Goal: Check status: Check status

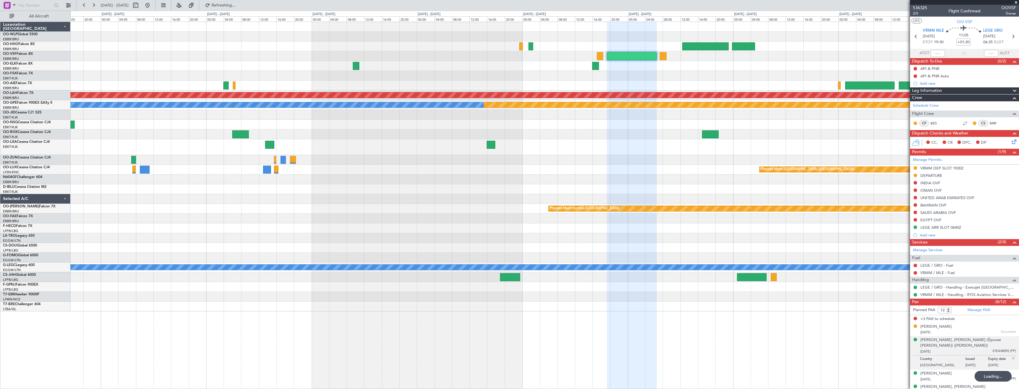
scroll to position [74, 0]
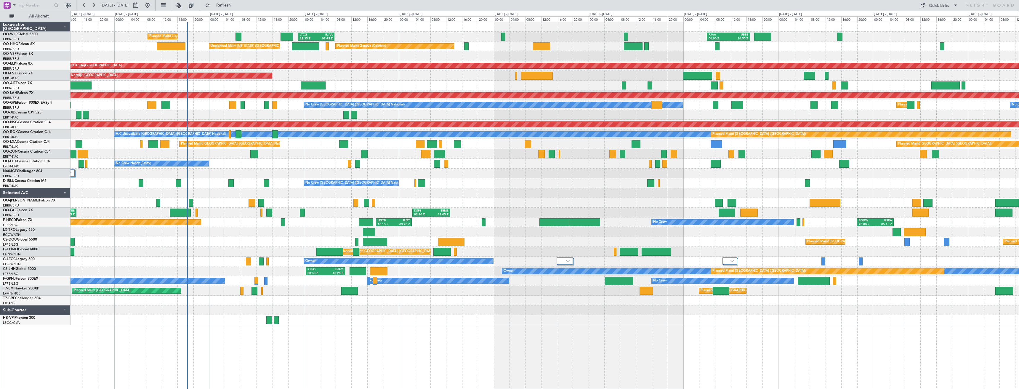
click at [530, 211] on div "Planned Maint Liege LTCG 22:35 Z RJAA 07:45 Z RJAA 06:00 Z UBBB 16:55 Z [PERSON…" at bounding box center [545, 173] width 949 height 303
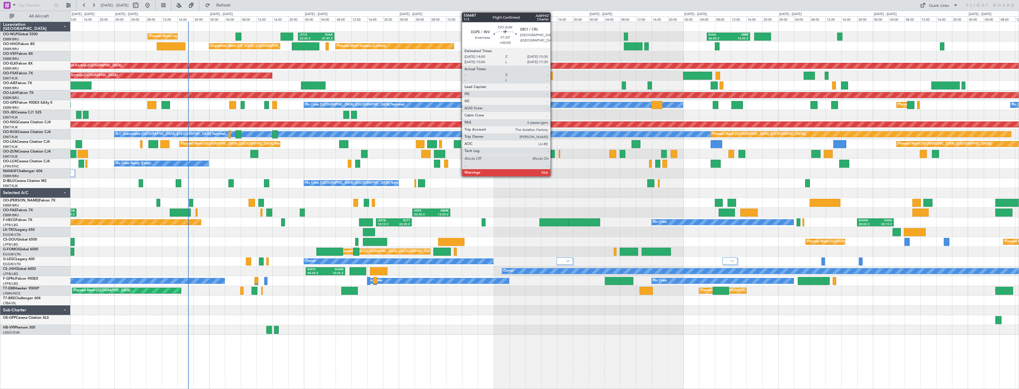
click at [554, 155] on div at bounding box center [552, 154] width 6 height 8
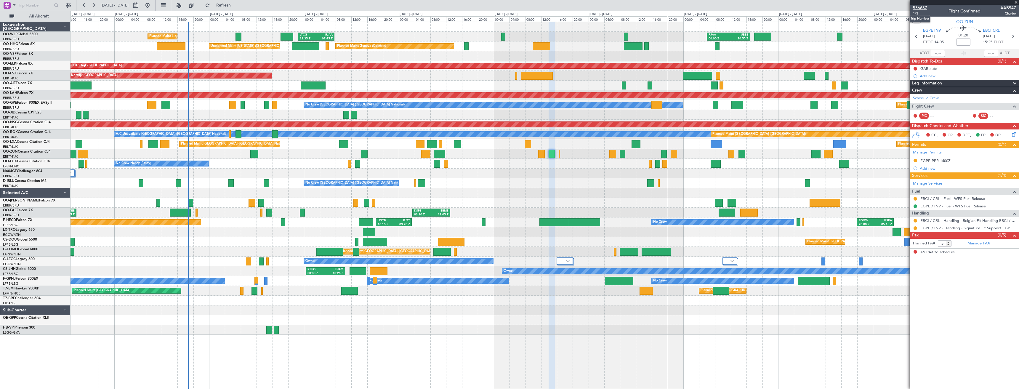
click at [925, 8] on span "536687" at bounding box center [920, 8] width 14 height 6
click at [236, 7] on span "Refreshing..." at bounding box center [223, 5] width 25 height 4
